Goal: Consume media (video, audio): Watch videos, listen to music or podcasts

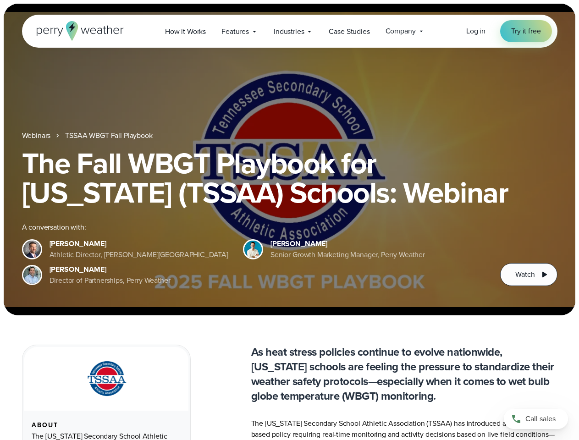
click at [289, 220] on div "The Fall WBGT Playbook for [US_STATE] (TSSAA) Schools: Webinar A conversation w…" at bounding box center [289, 216] width 535 height 137
click at [289, 31] on span "Industries" at bounding box center [289, 31] width 30 height 11
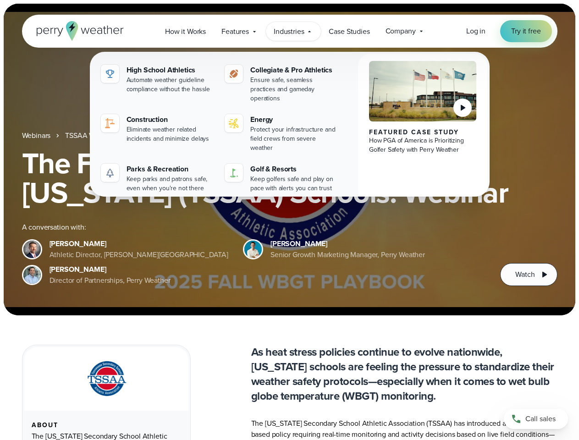
click at [289, 159] on h1 "The Fall WBGT Playbook for [US_STATE] (TSSAA) Schools: Webinar" at bounding box center [289, 177] width 535 height 59
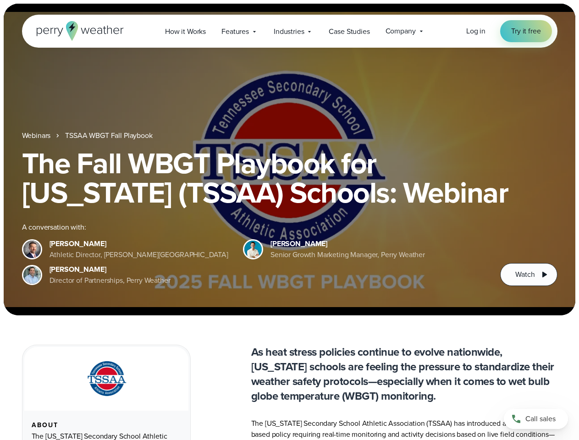
click at [110, 136] on link "TSSAA WBGT Fall Playbook" at bounding box center [108, 135] width 87 height 11
click at [528, 274] on span "Watch" at bounding box center [524, 274] width 19 height 11
